Goal: Navigation & Orientation: Find specific page/section

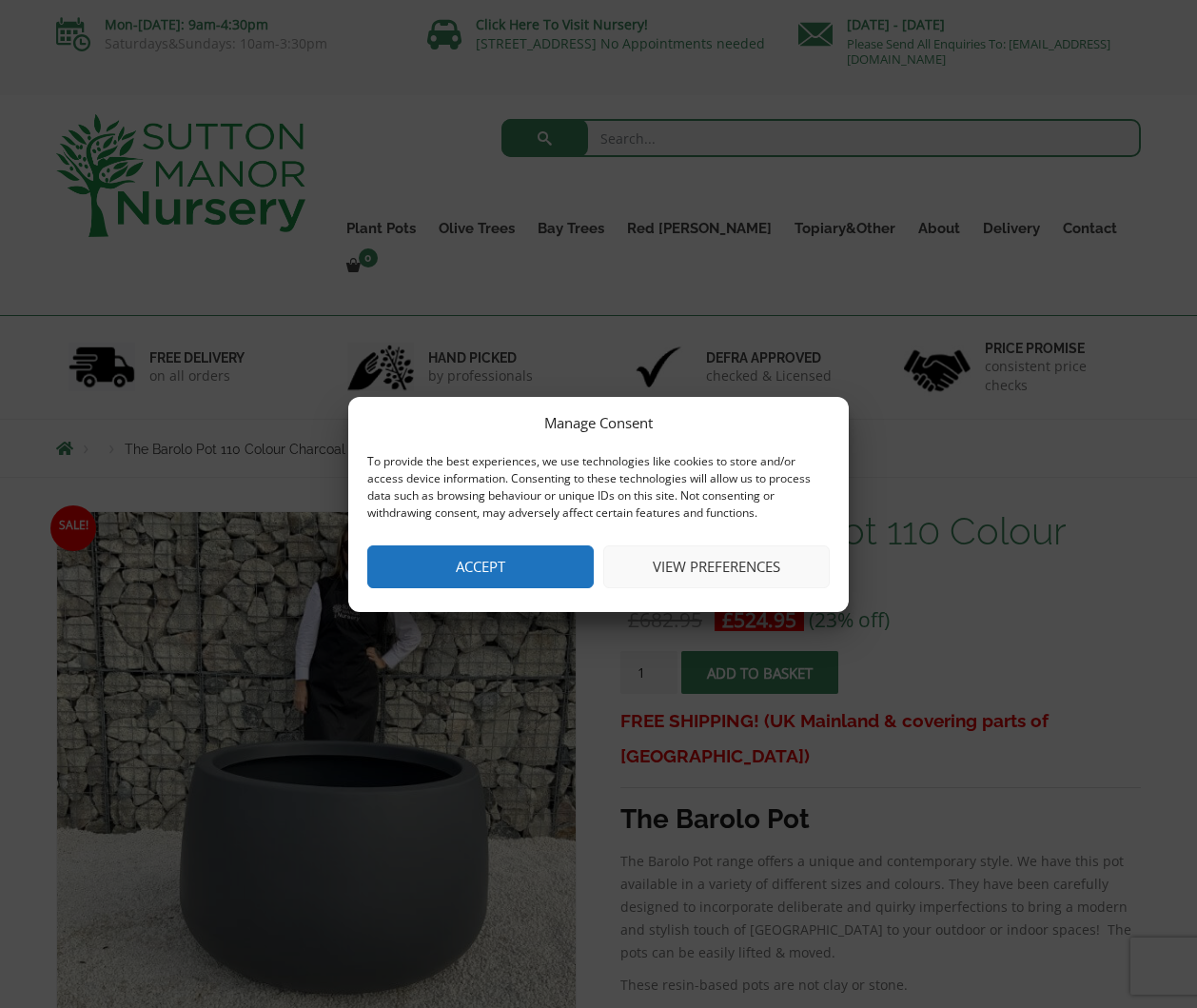
click at [657, 562] on button "View preferences" at bounding box center [716, 567] width 227 height 42
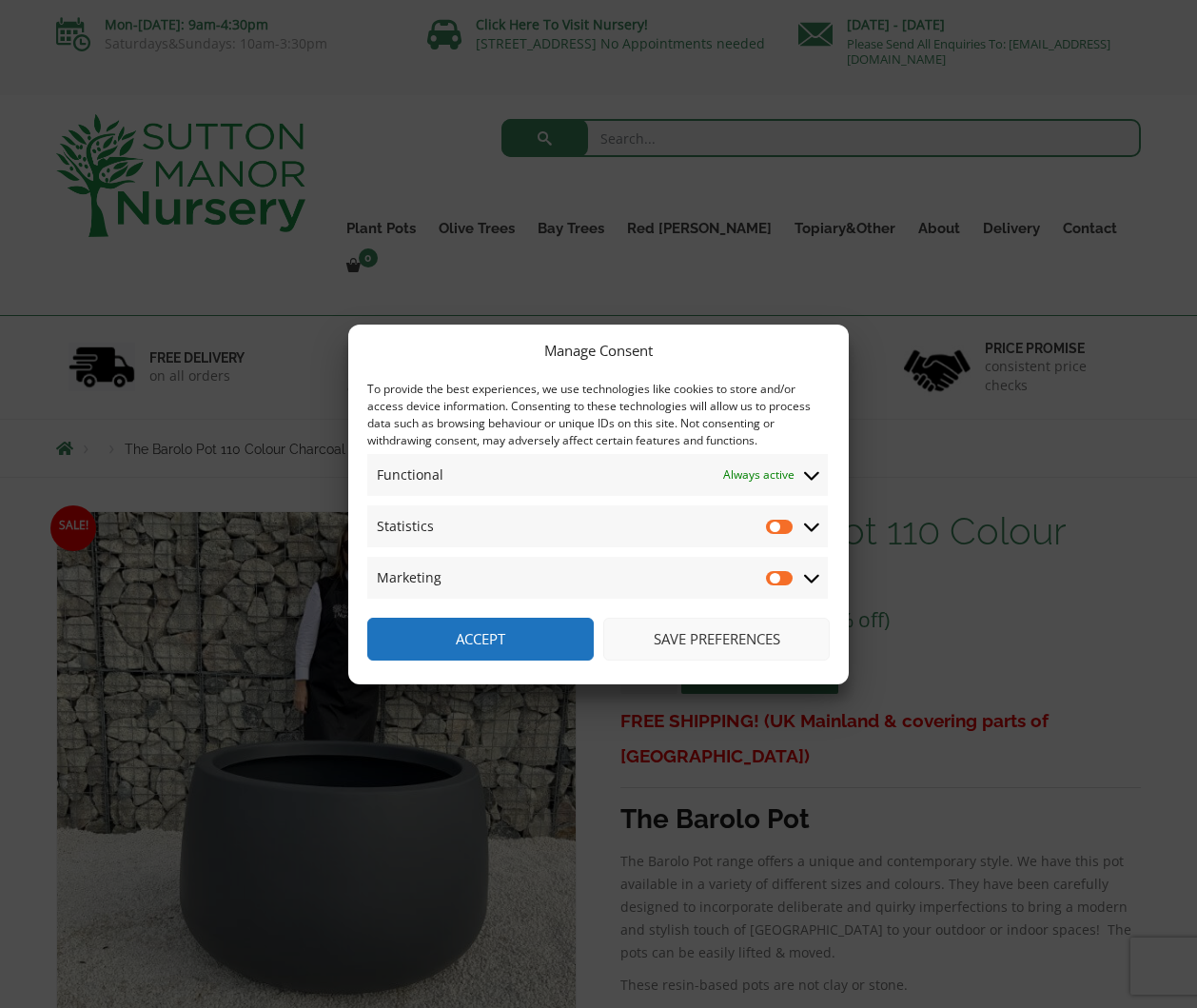
click at [772, 524] on input "Statistics" at bounding box center [780, 526] width 29 height 19
click at [784, 523] on input "Statistics" at bounding box center [780, 526] width 29 height 19
checkbox input "false"
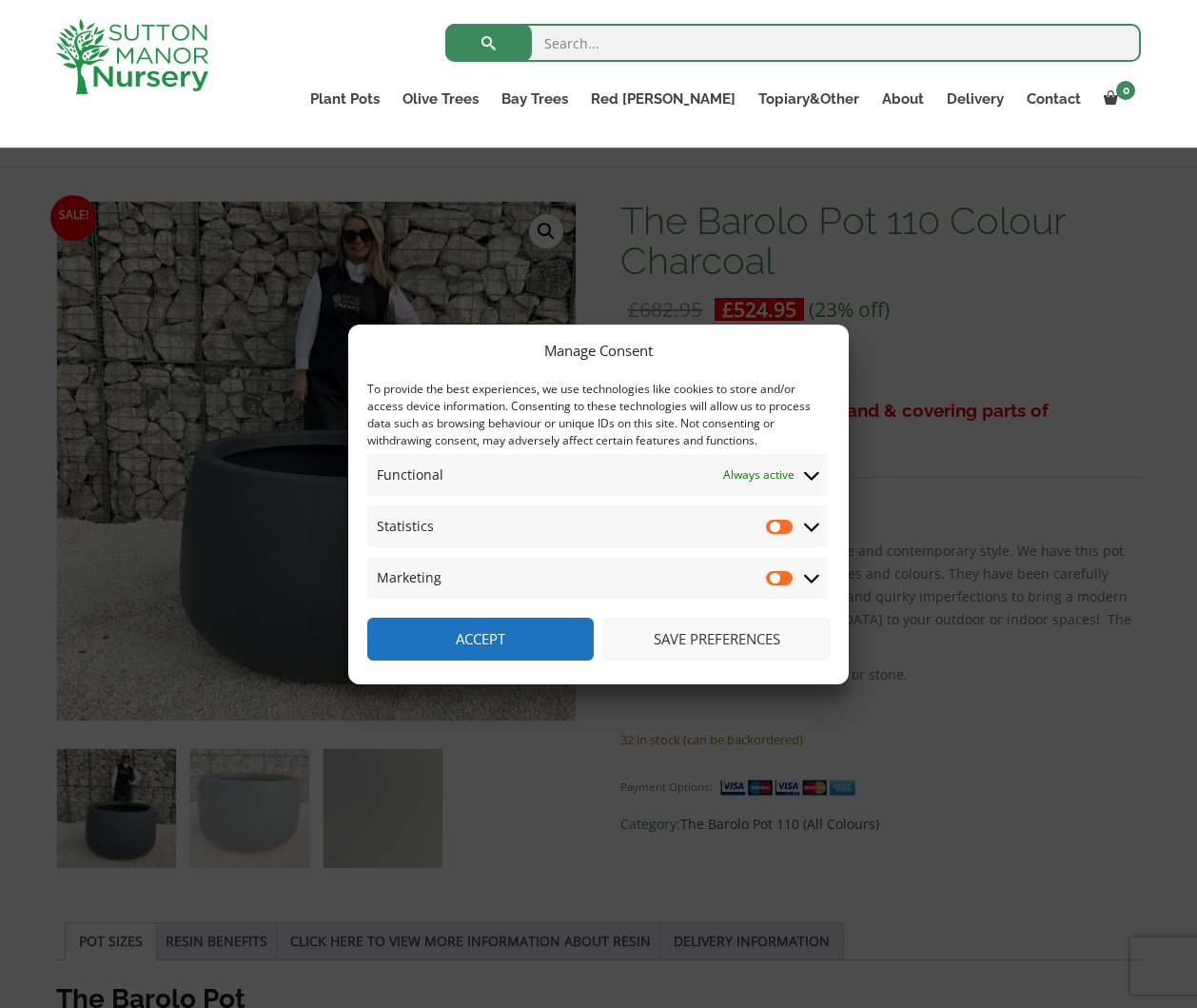
scroll to position [238, 0]
click at [696, 631] on button "Save preferences" at bounding box center [716, 639] width 227 height 42
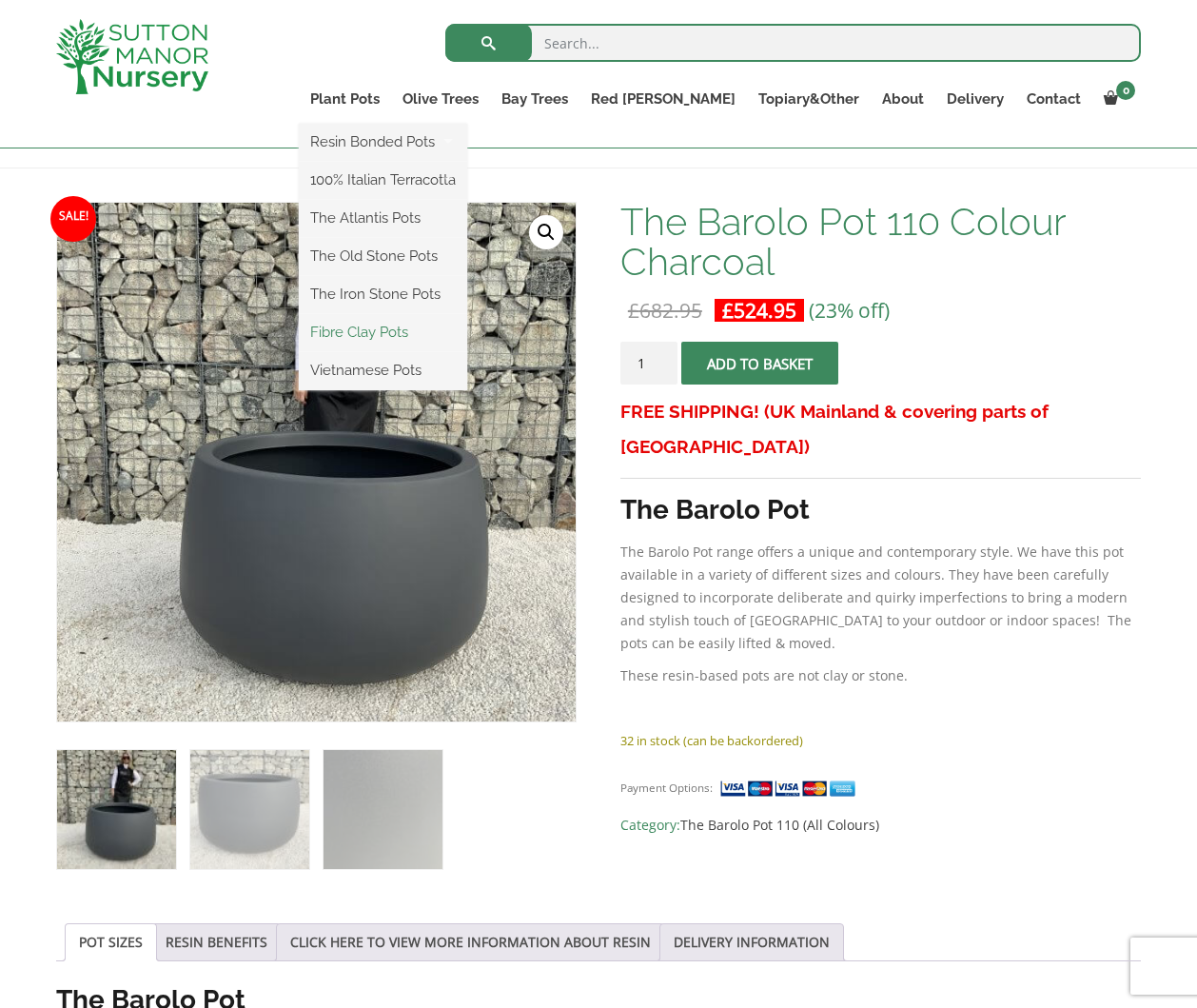
click at [429, 331] on link "Fibre Clay Pots" at bounding box center [382, 332] width 168 height 29
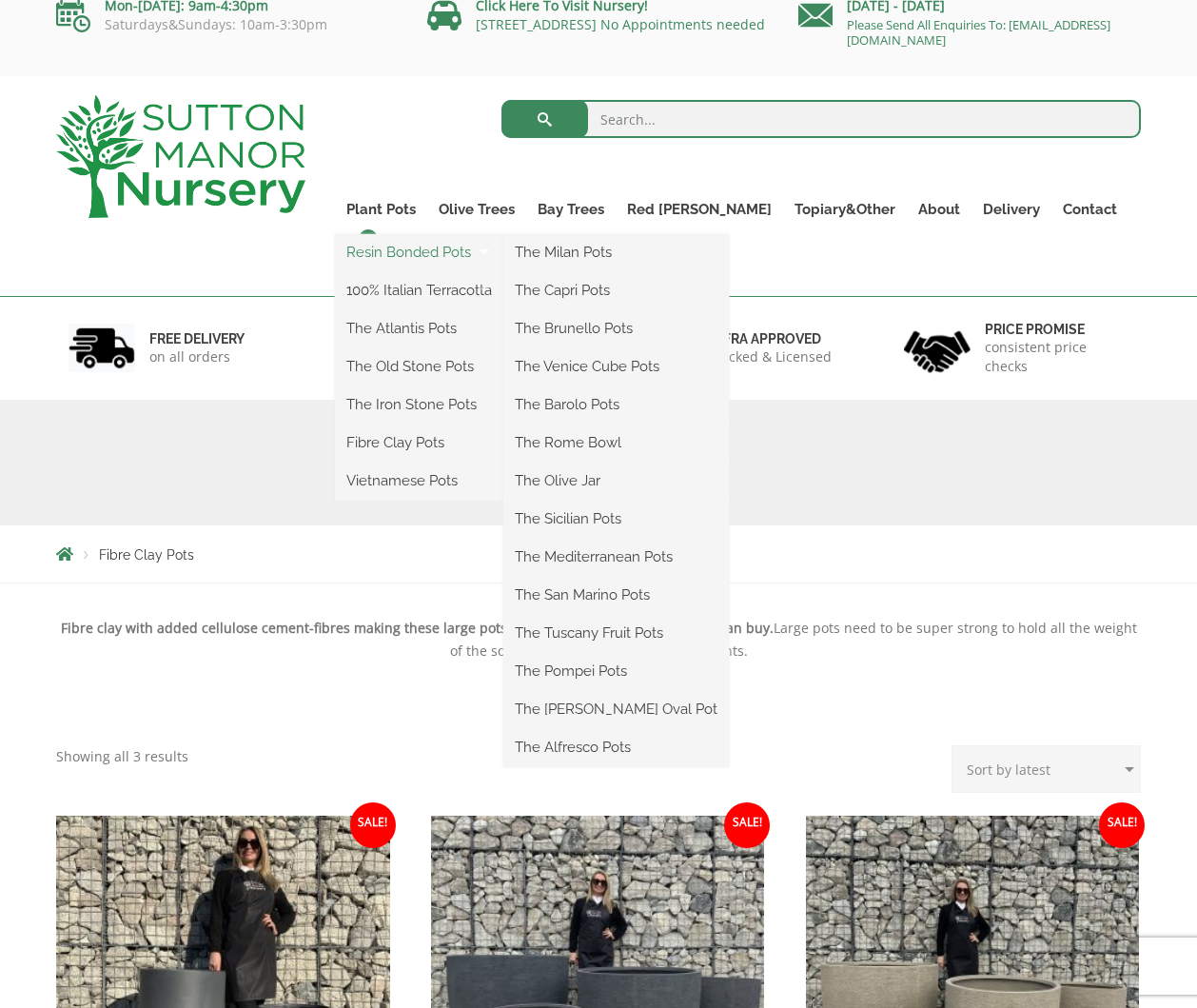
scroll to position [19, 0]
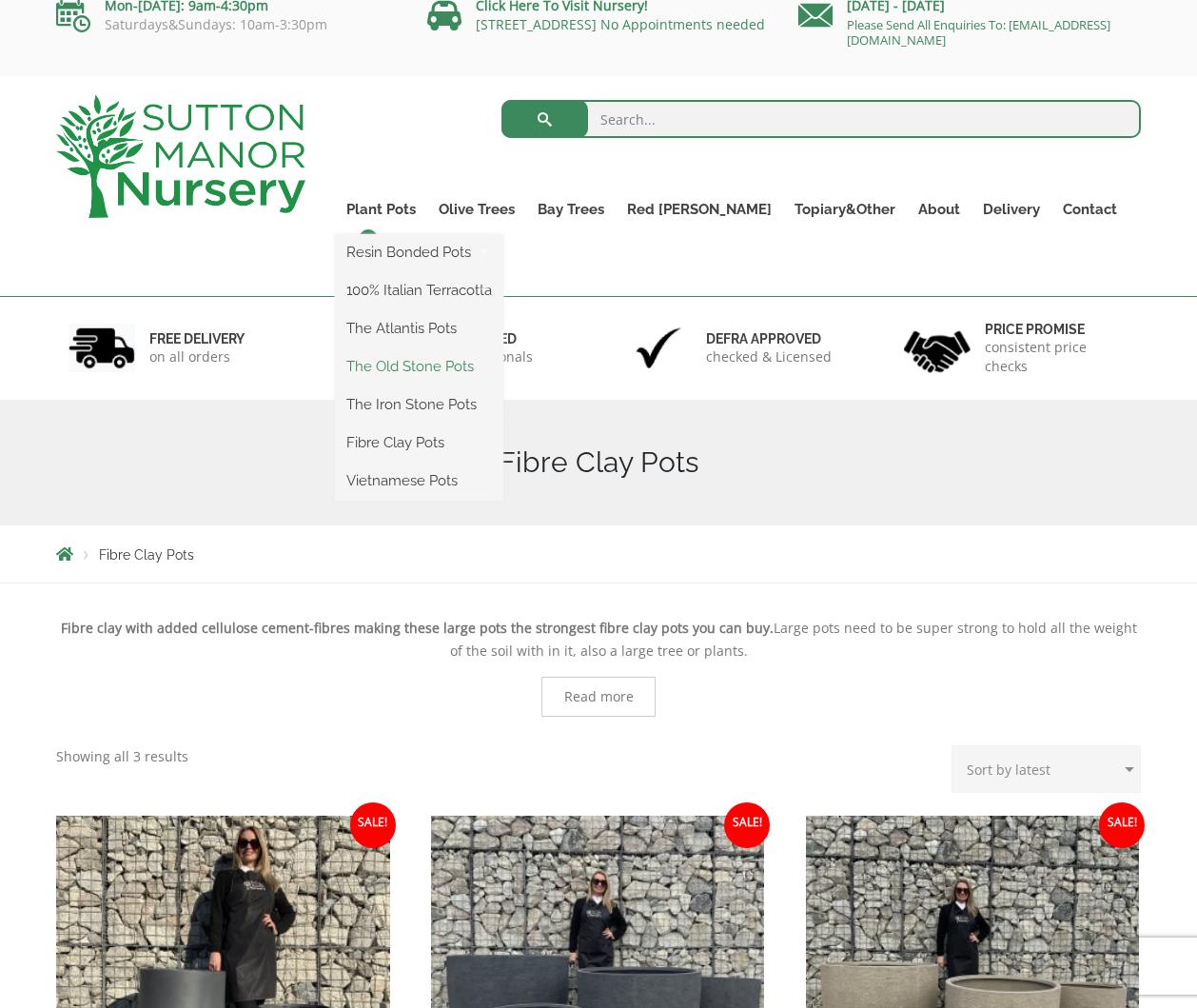
click at [430, 360] on link "The Old Stone Pots" at bounding box center [419, 367] width 168 height 29
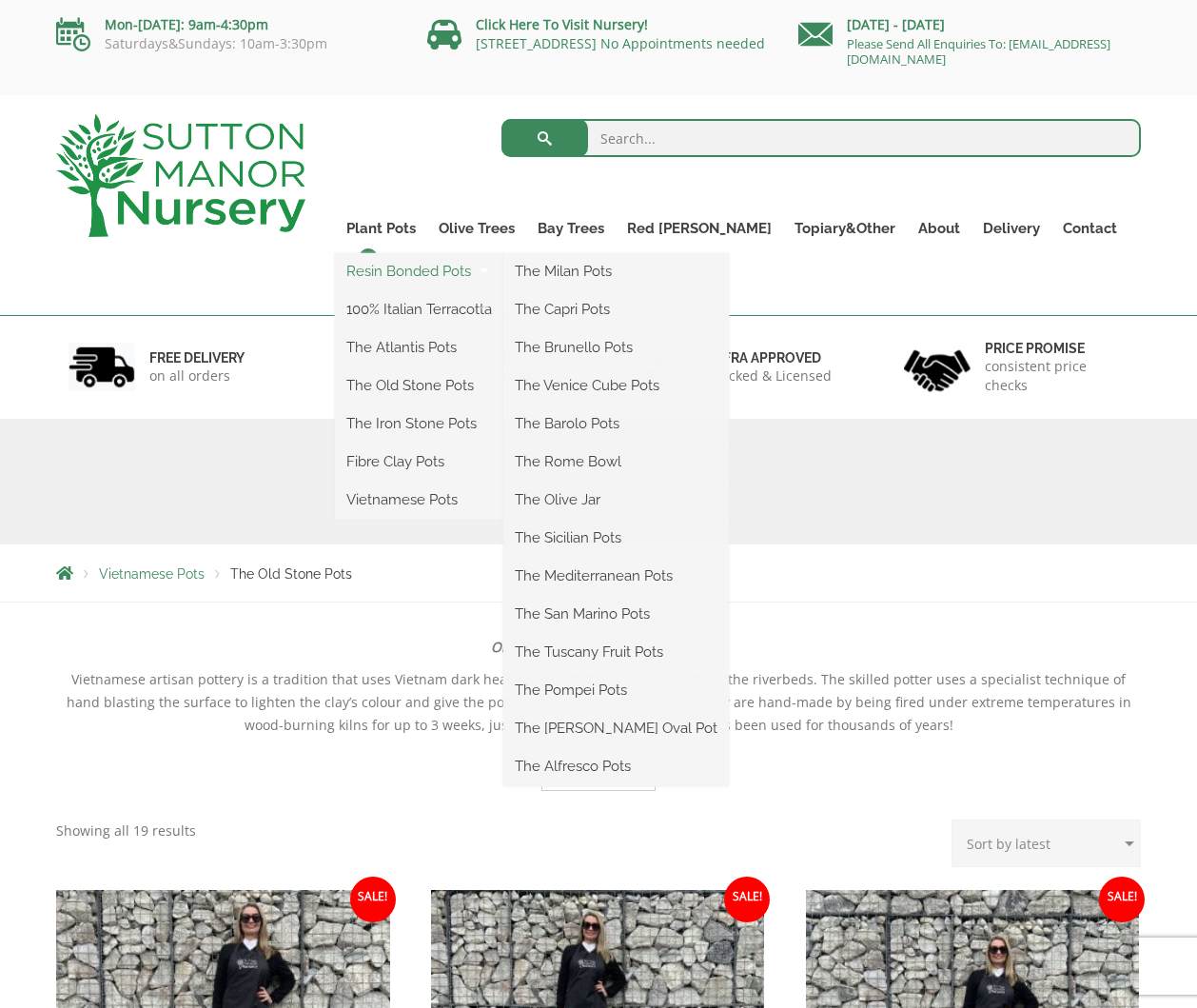
click at [444, 266] on link "Resin Bonded Pots" at bounding box center [419, 271] width 168 height 29
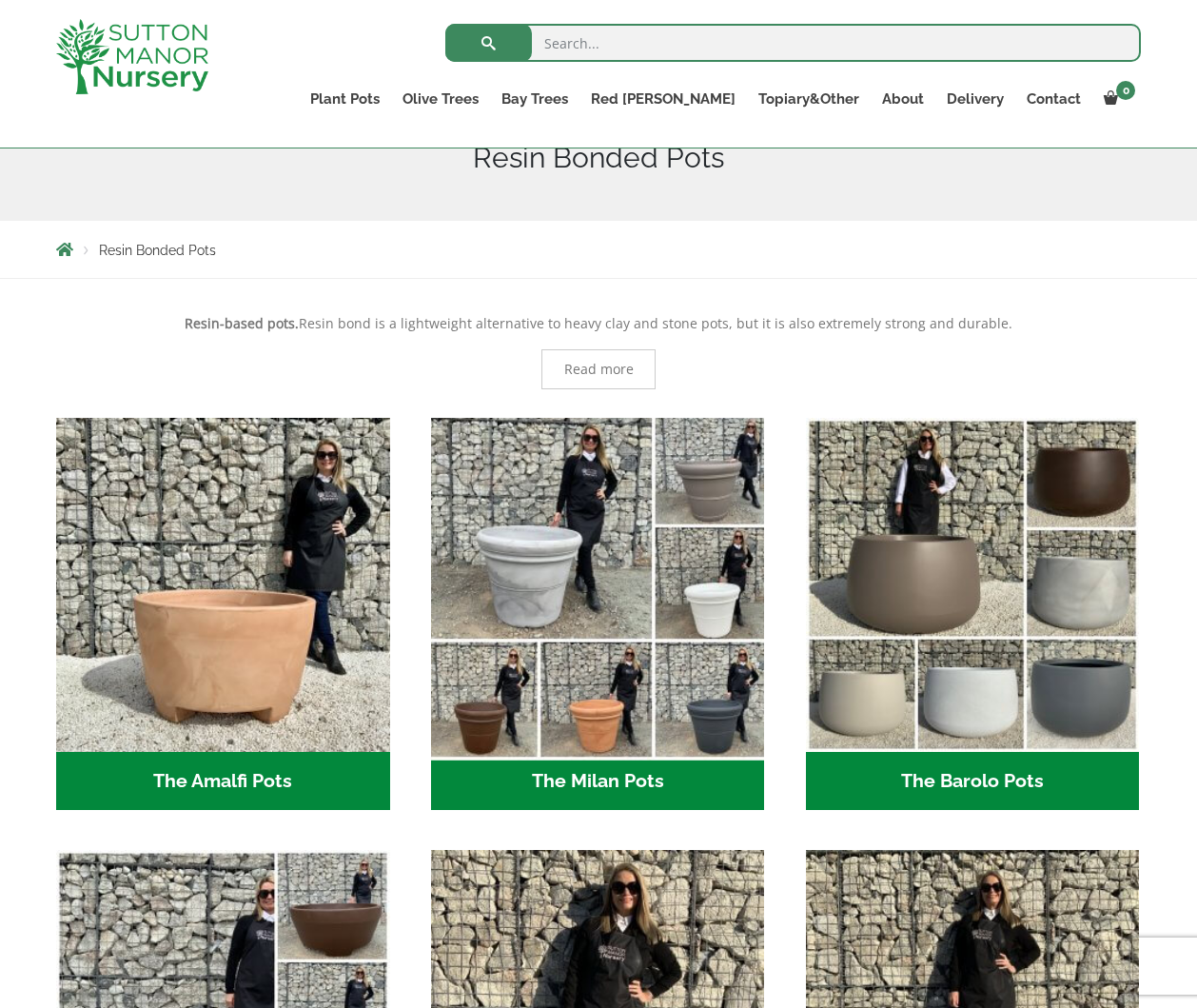
scroll to position [249, 0]
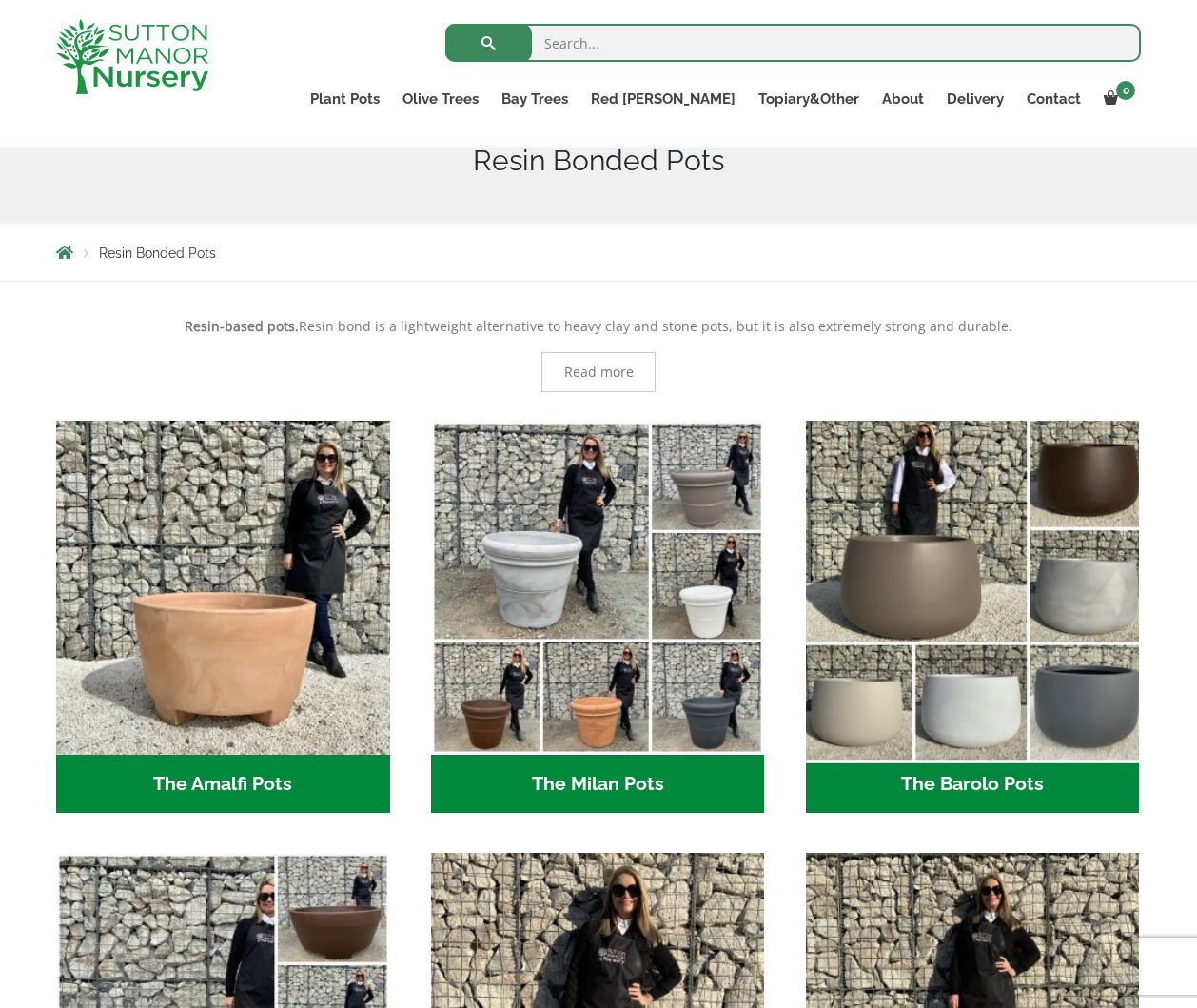
click at [886, 582] on img "Visit product category The Barolo Pots" at bounding box center [972, 587] width 350 height 350
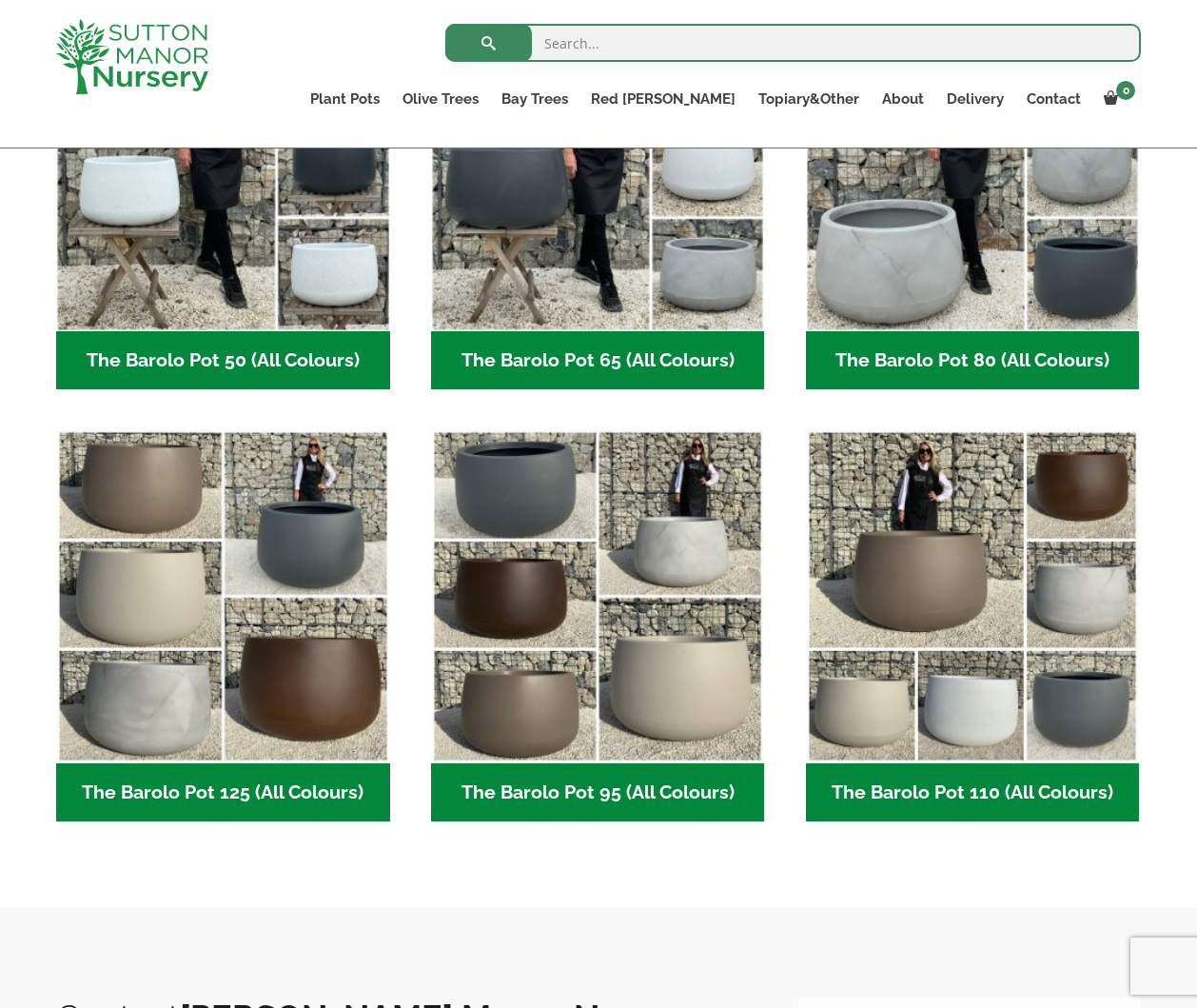
scroll to position [651, 0]
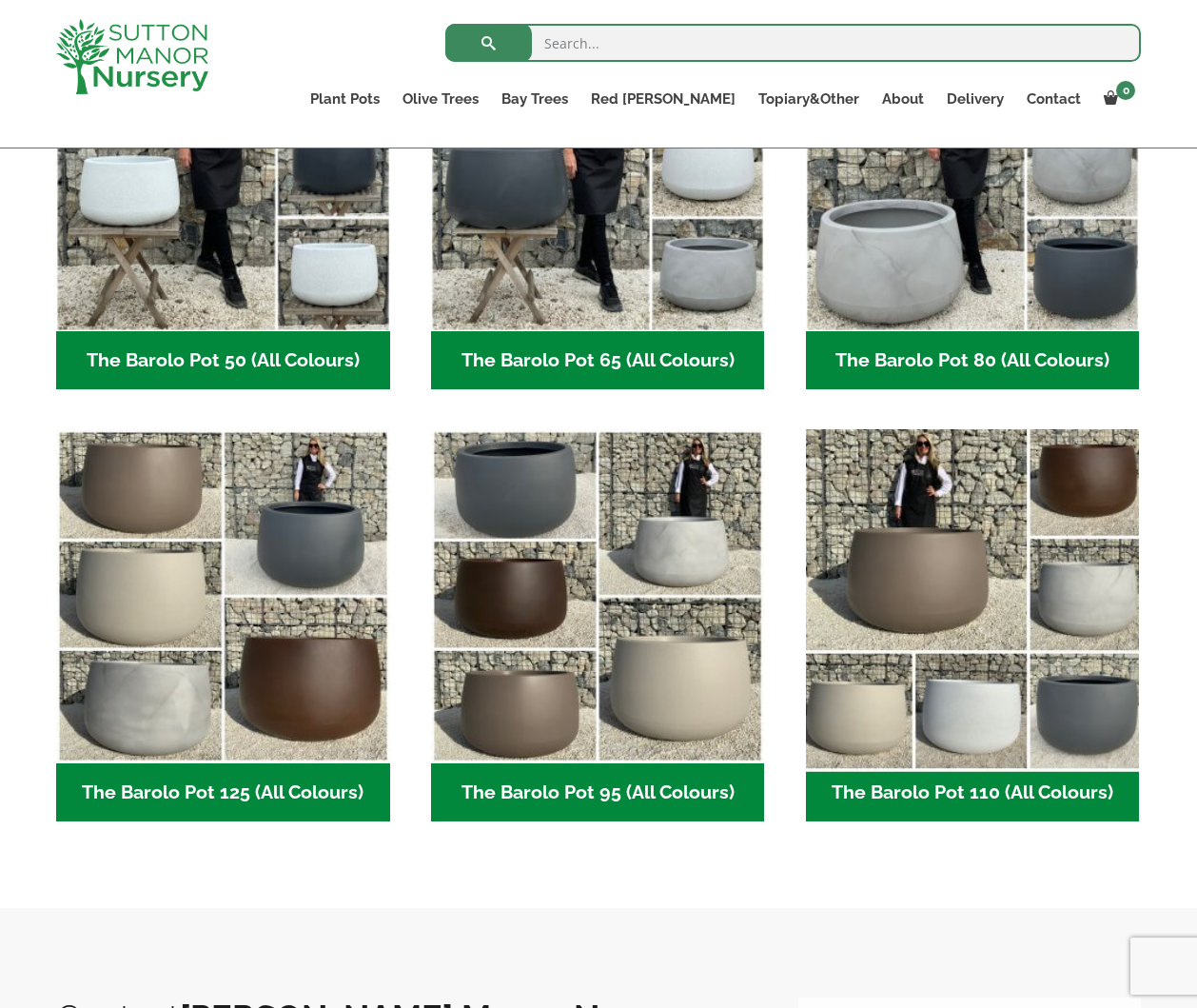
click at [864, 604] on img "Visit product category The Barolo Pot 110 (All Colours)" at bounding box center [972, 597] width 350 height 350
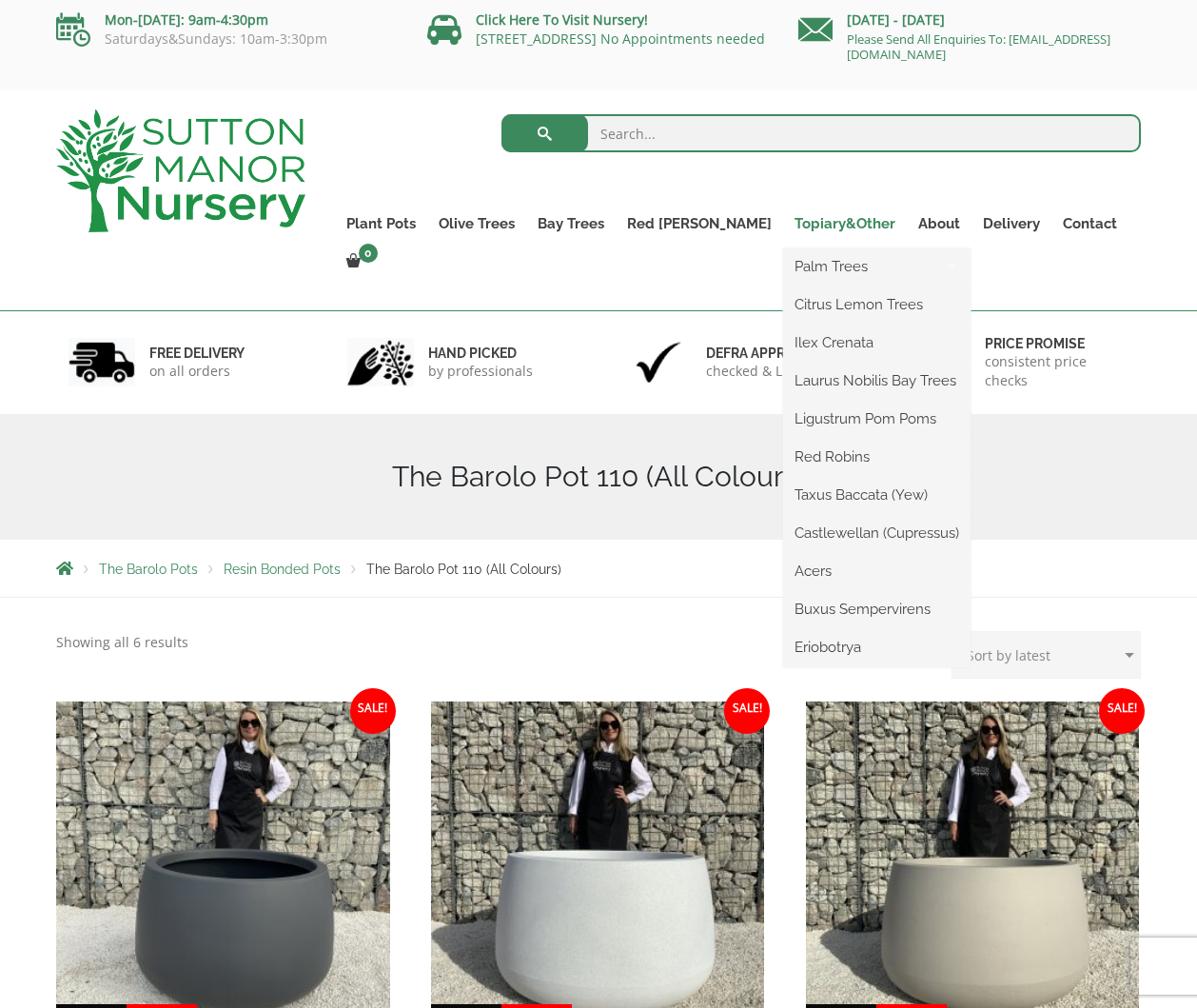
scroll to position [8, 0]
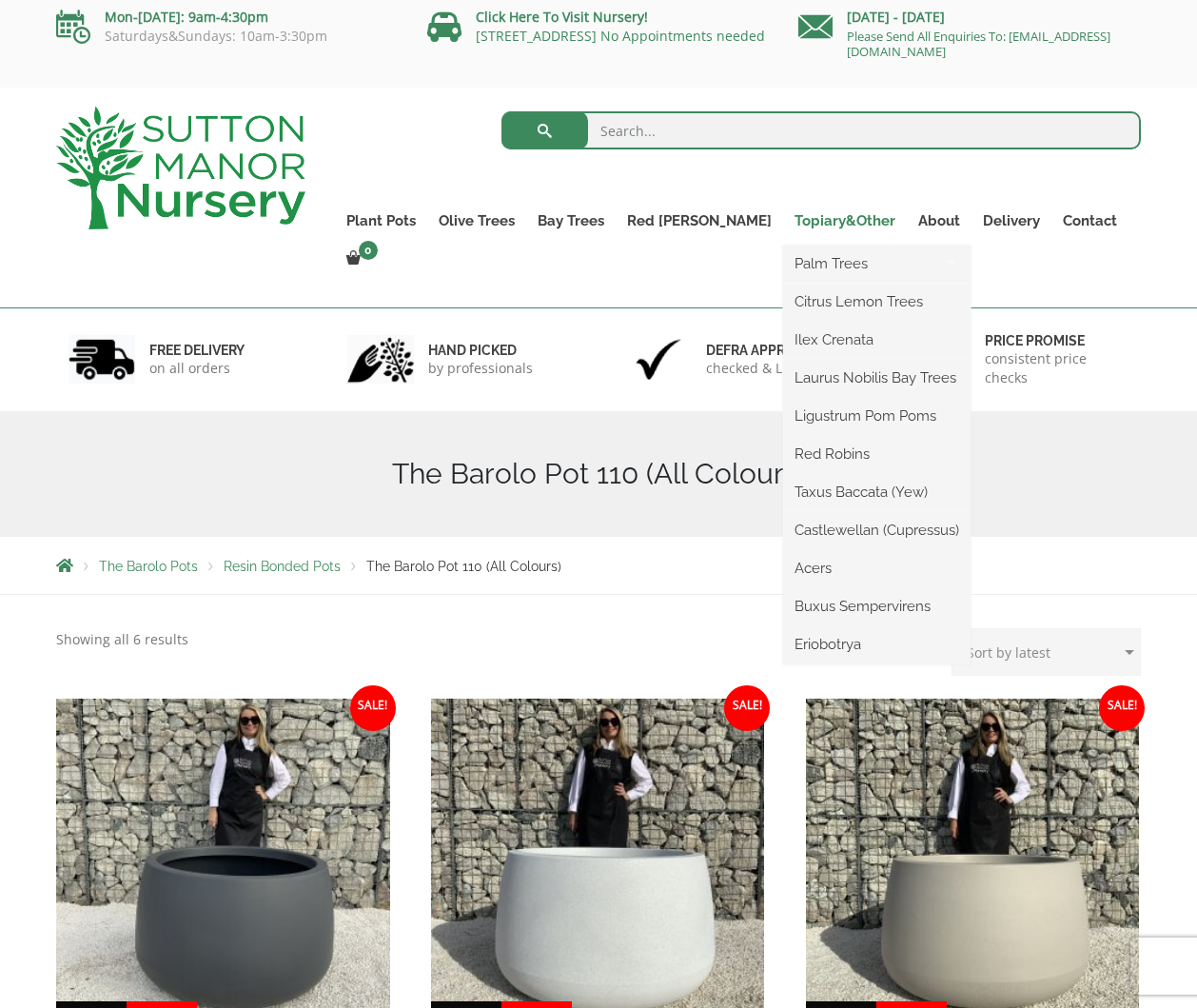
click at [787, 223] on link "Topiary&Other" at bounding box center [845, 221] width 124 height 27
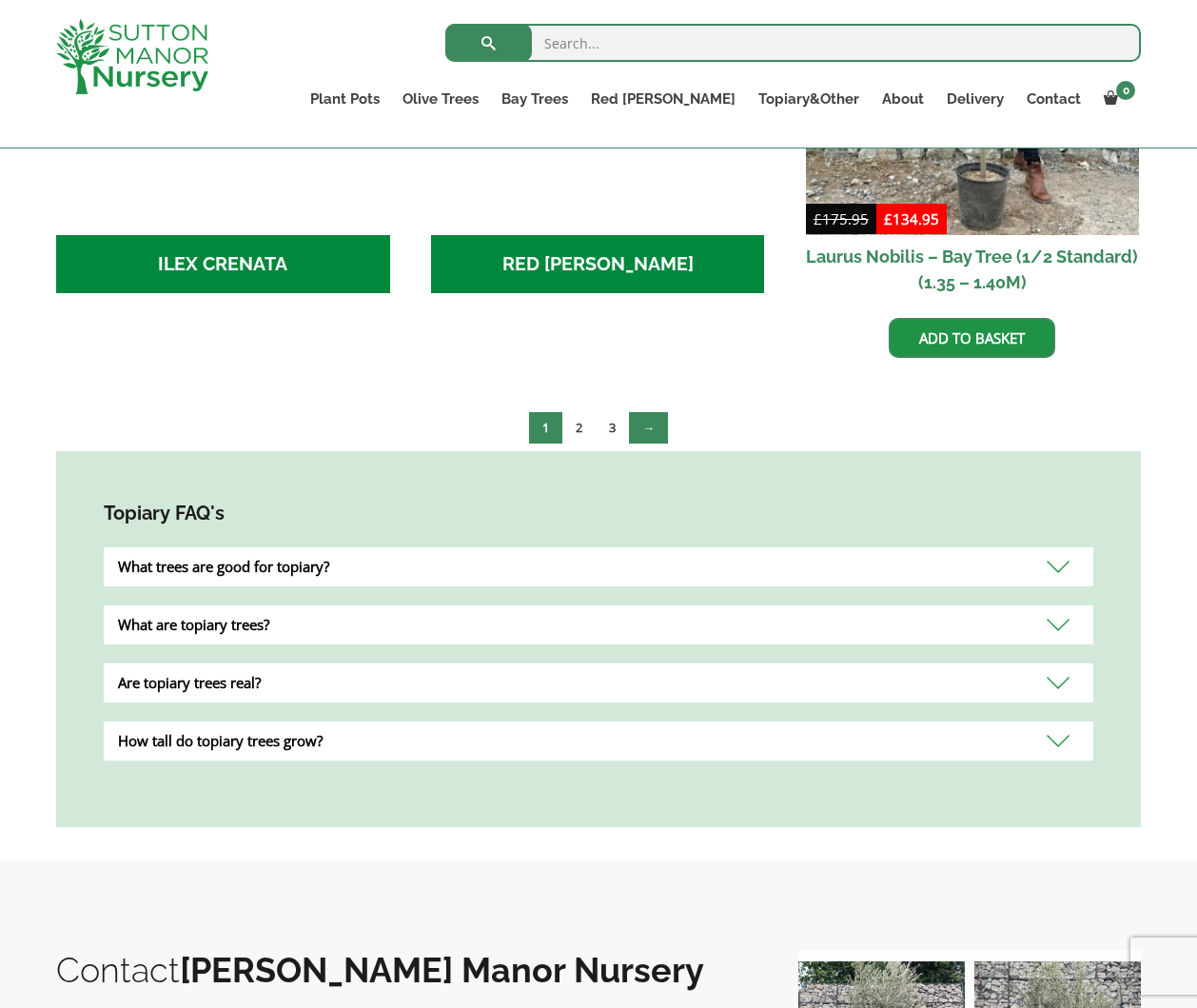
scroll to position [1007, 0]
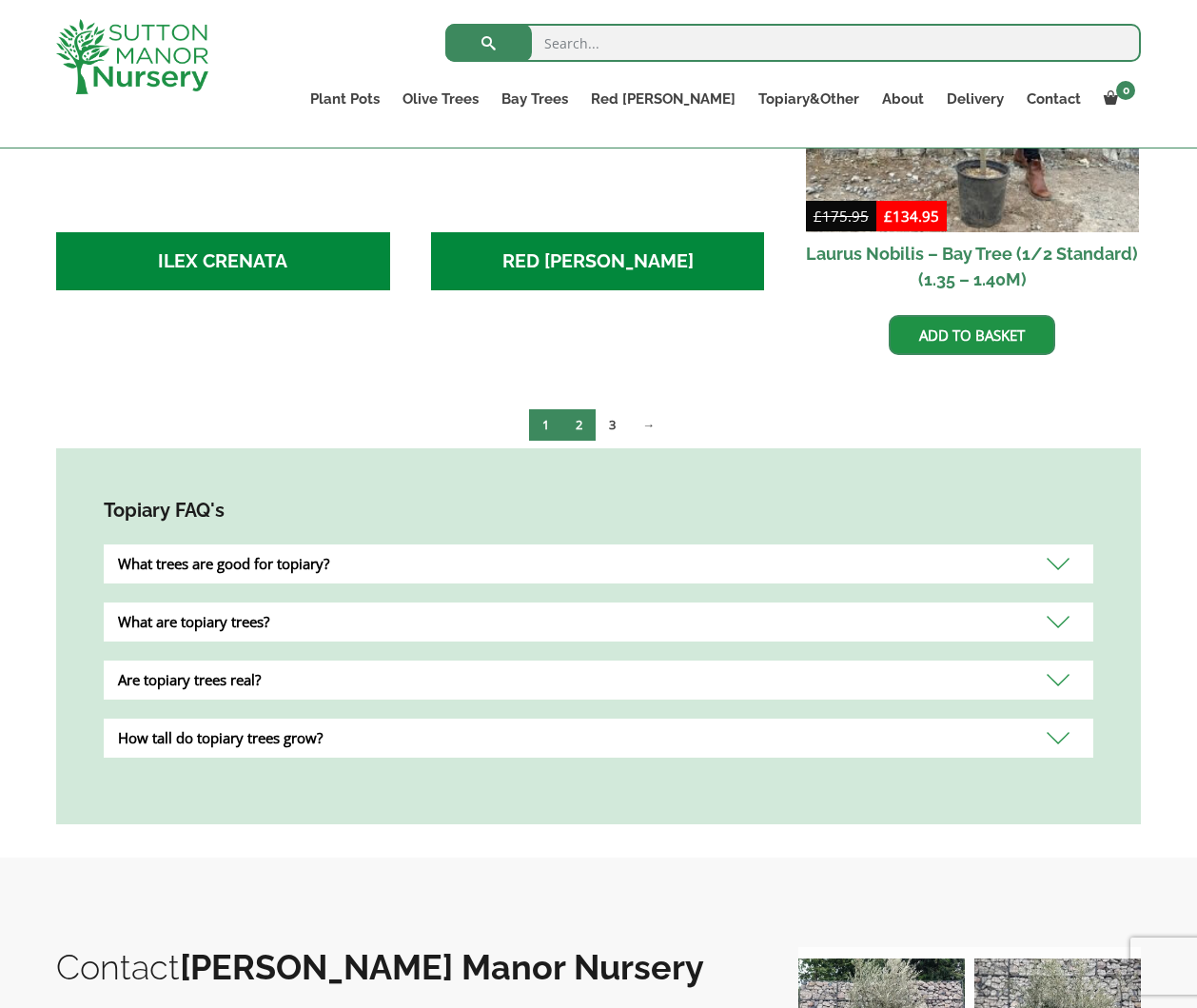
click at [582, 409] on link "2" at bounding box center [579, 425] width 33 height 32
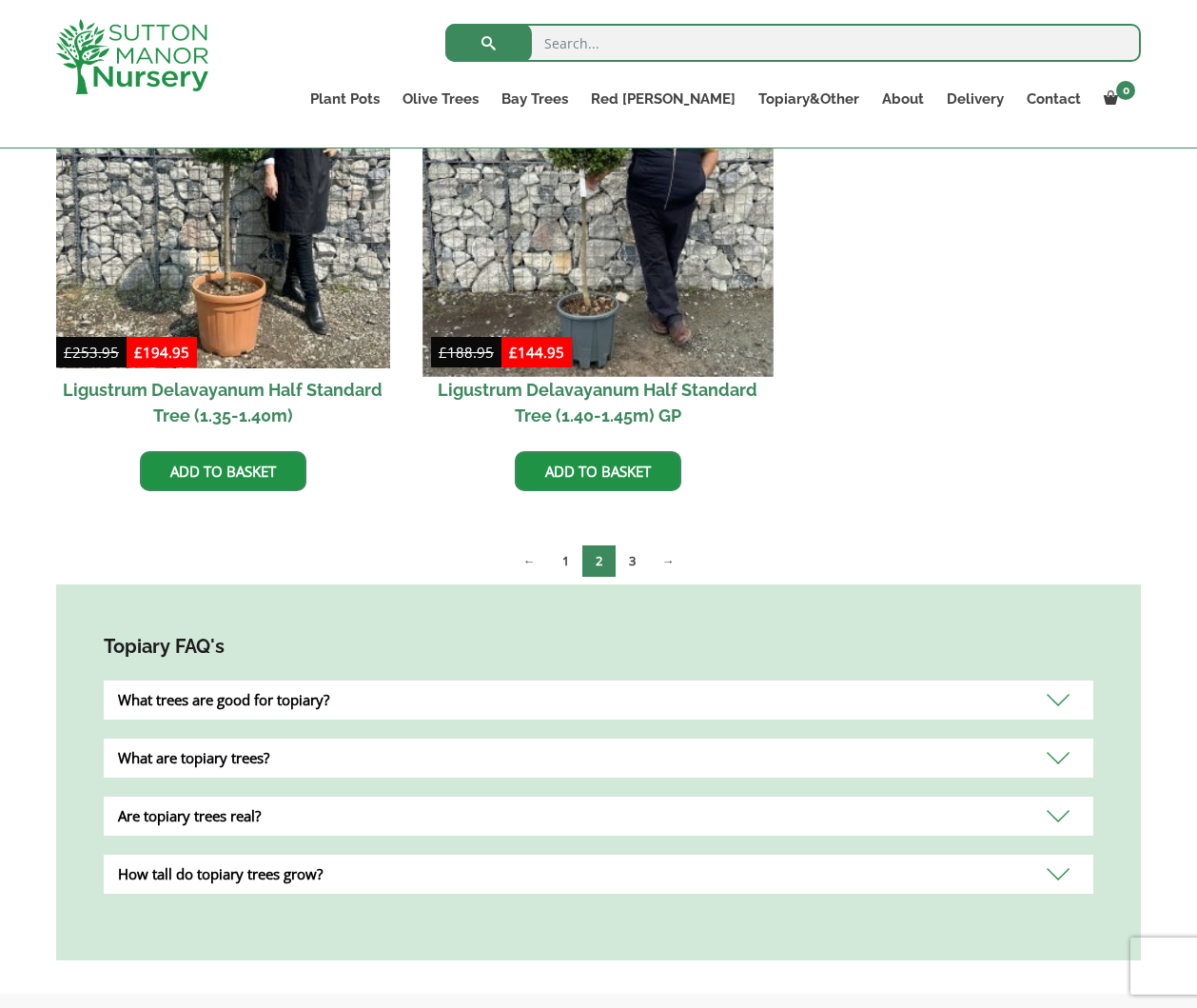
scroll to position [674, 0]
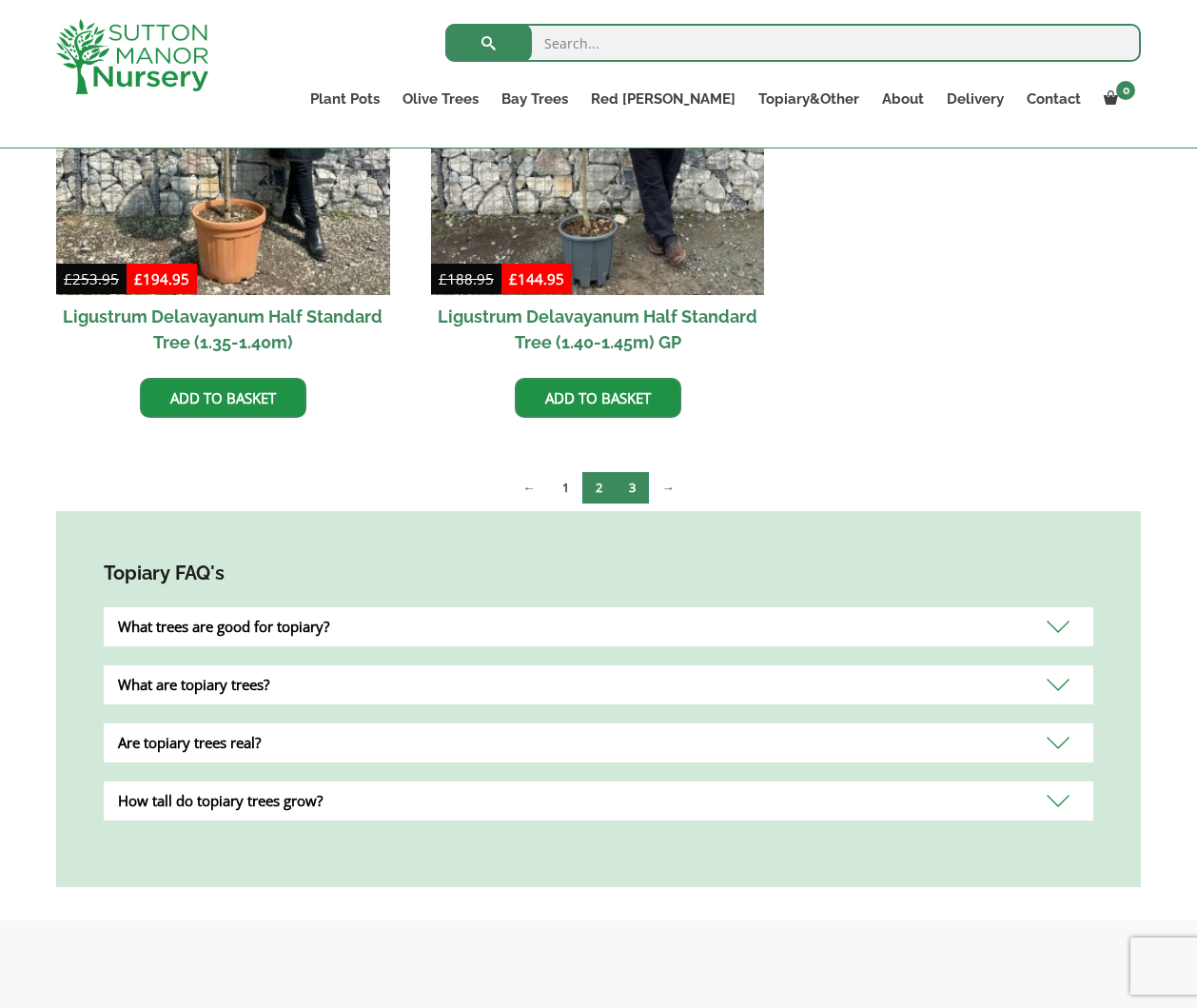
click at [630, 490] on link "3" at bounding box center [632, 488] width 33 height 32
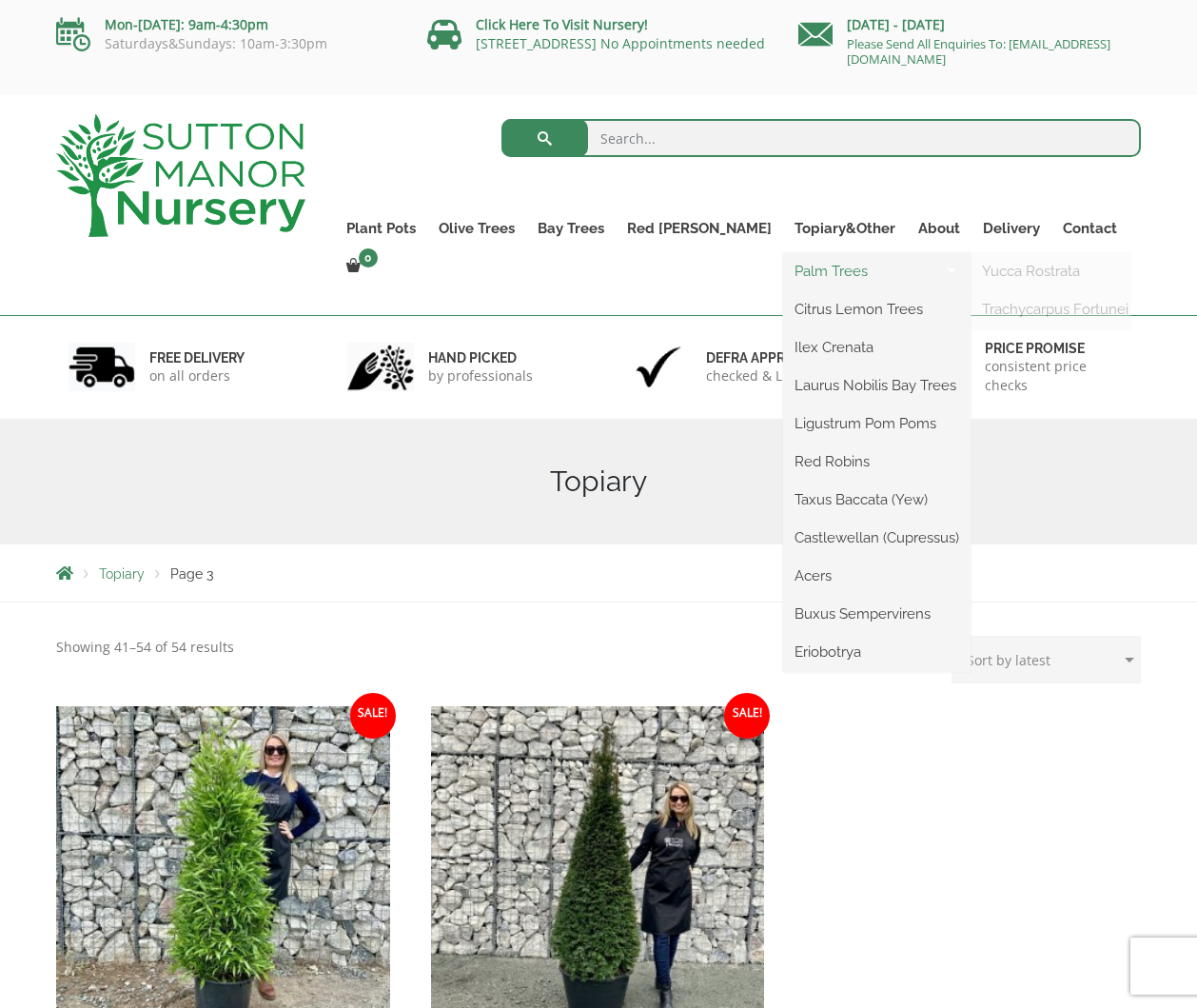
click at [795, 269] on link "Palm Trees" at bounding box center [877, 271] width 187 height 29
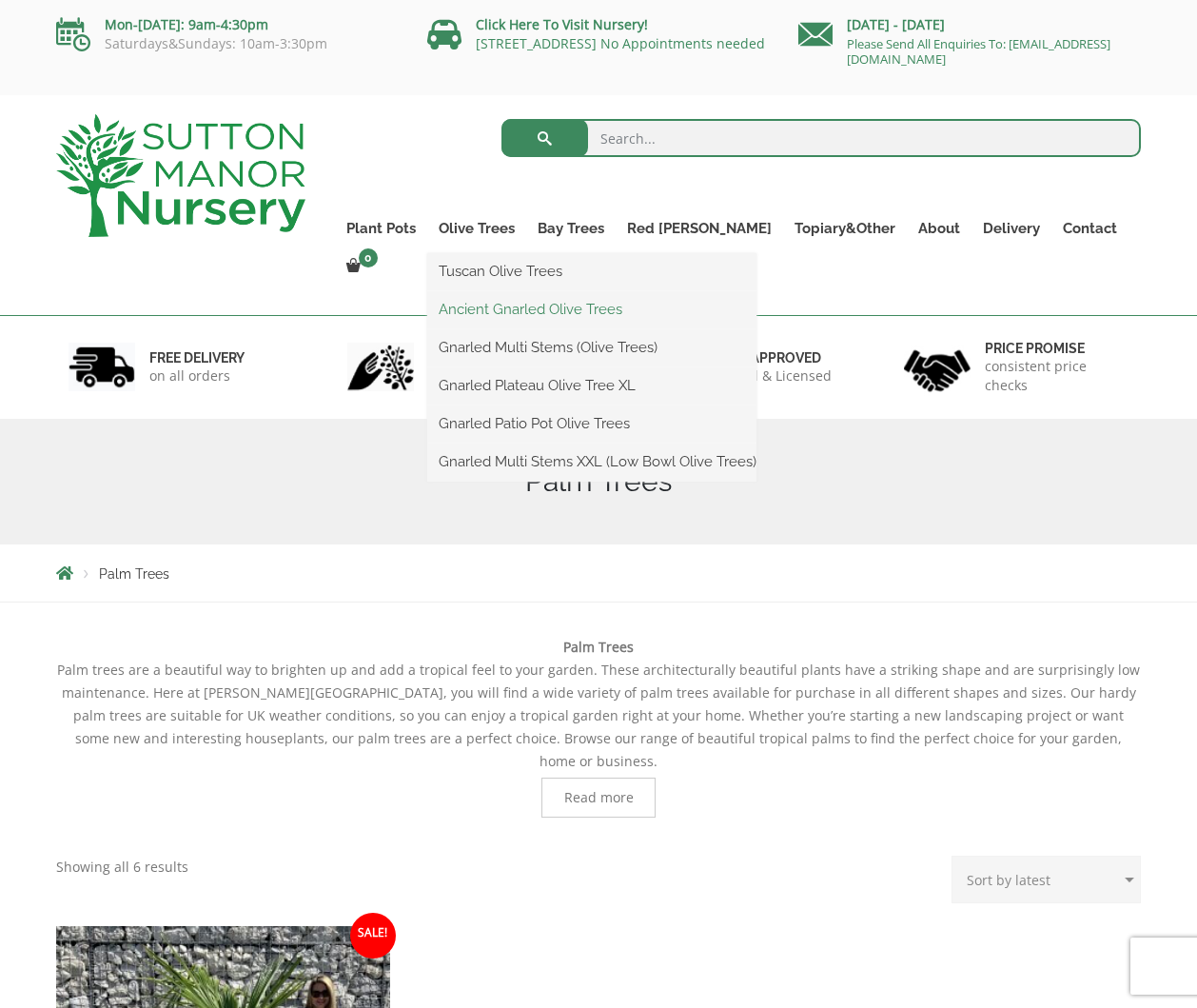
click at [532, 310] on link "Ancient Gnarled Olive Trees" at bounding box center [592, 310] width 329 height 29
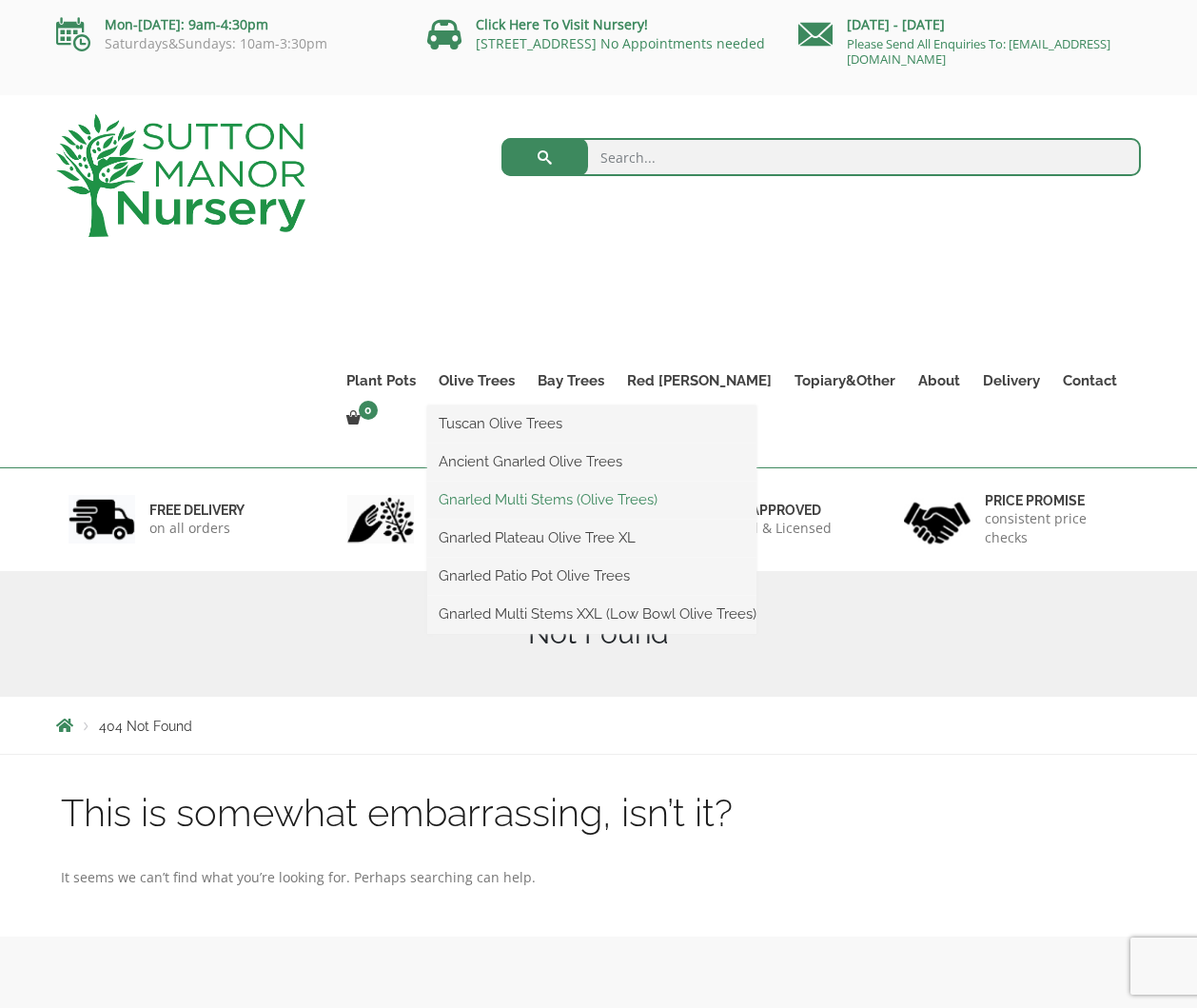
click at [512, 497] on link "Gnarled Multi Stems (Olive Trees)" at bounding box center [592, 500] width 329 height 29
